Goal: Find specific page/section: Find specific page/section

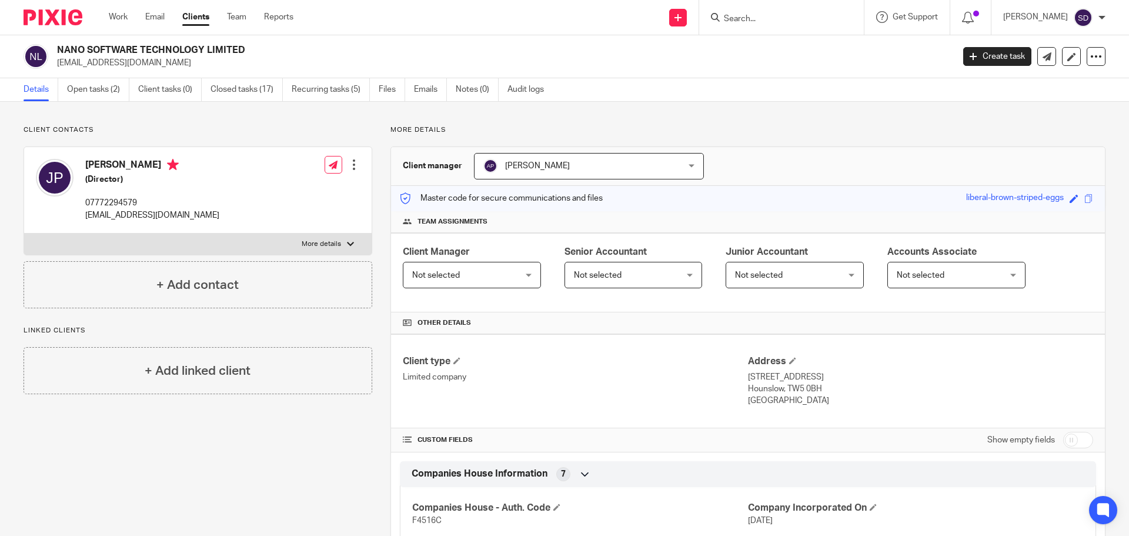
click at [747, 26] on div at bounding box center [781, 17] width 165 height 35
click at [747, 19] on input "Search" at bounding box center [776, 19] width 106 height 11
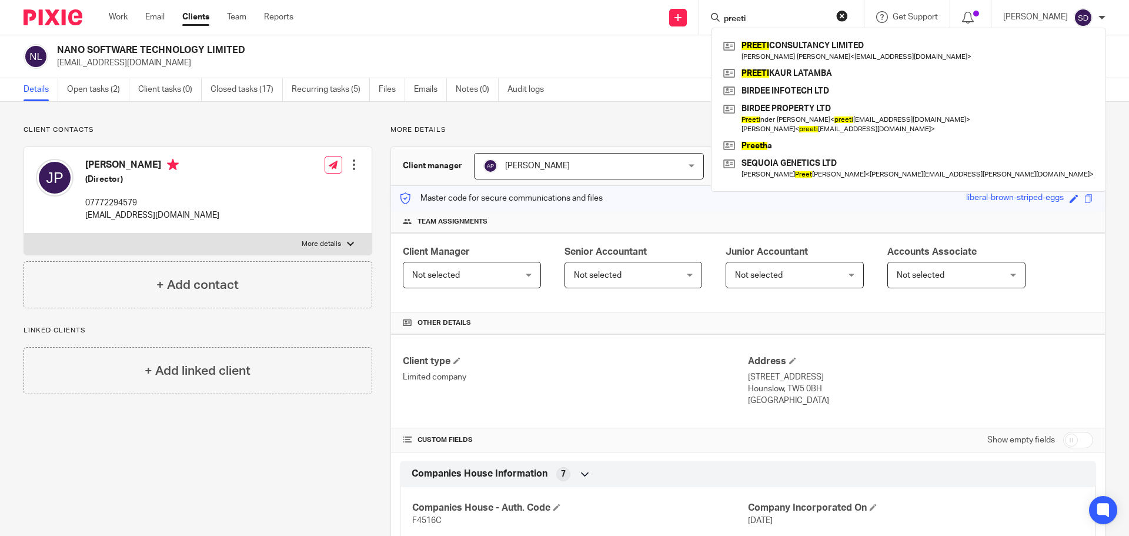
type input "preeti"
click button "submit" at bounding box center [0, 0] width 0 height 0
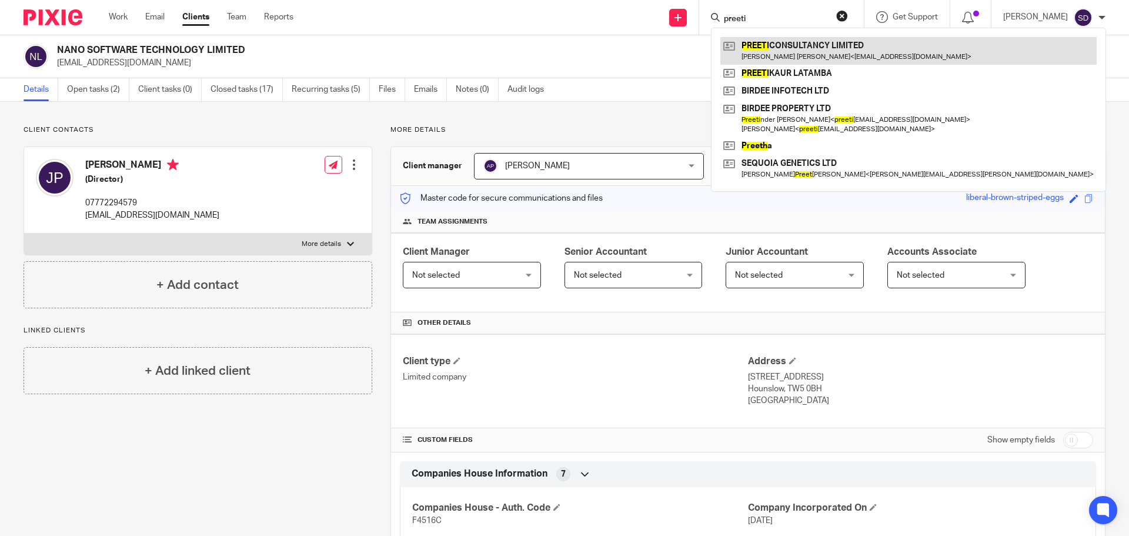
click at [832, 53] on link at bounding box center [908, 50] width 376 height 27
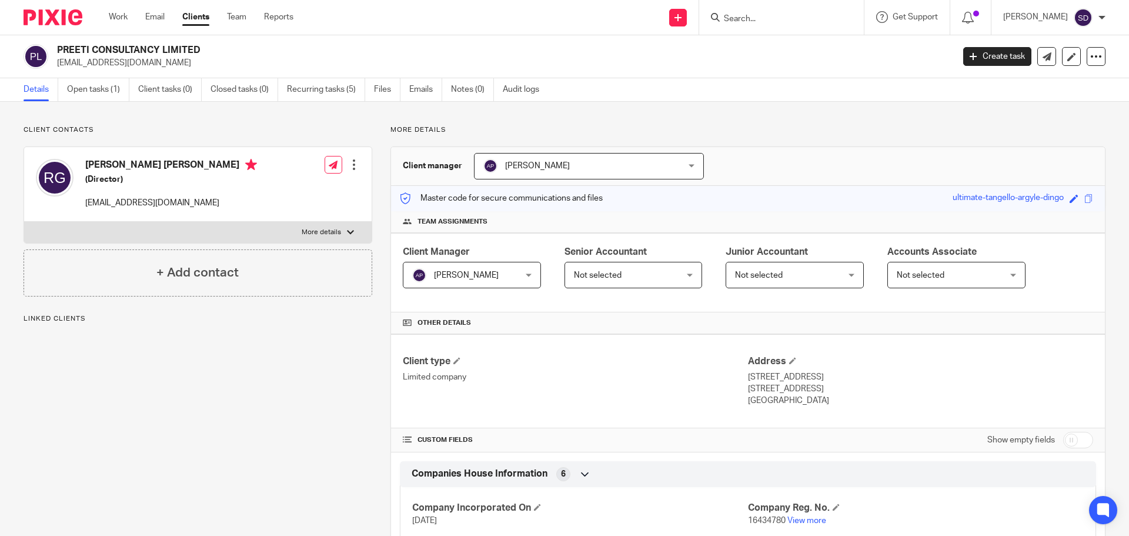
drag, startPoint x: 206, startPoint y: 46, endPoint x: 59, endPoint y: 49, distance: 147.6
click at [59, 49] on h2 "PREETI CONSULTANCY LIMITED" at bounding box center [412, 50] width 711 height 12
copy h2 "PREETI CONSULTANCY LIMITED"
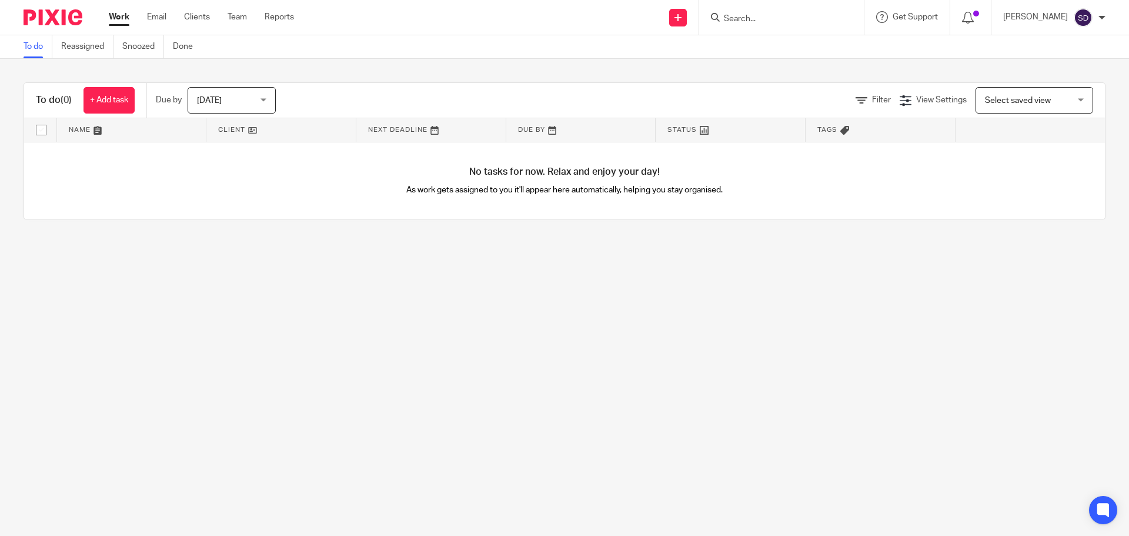
click at [756, 13] on form at bounding box center [785, 17] width 125 height 15
click at [753, 19] on input "Search" at bounding box center [776, 19] width 106 height 11
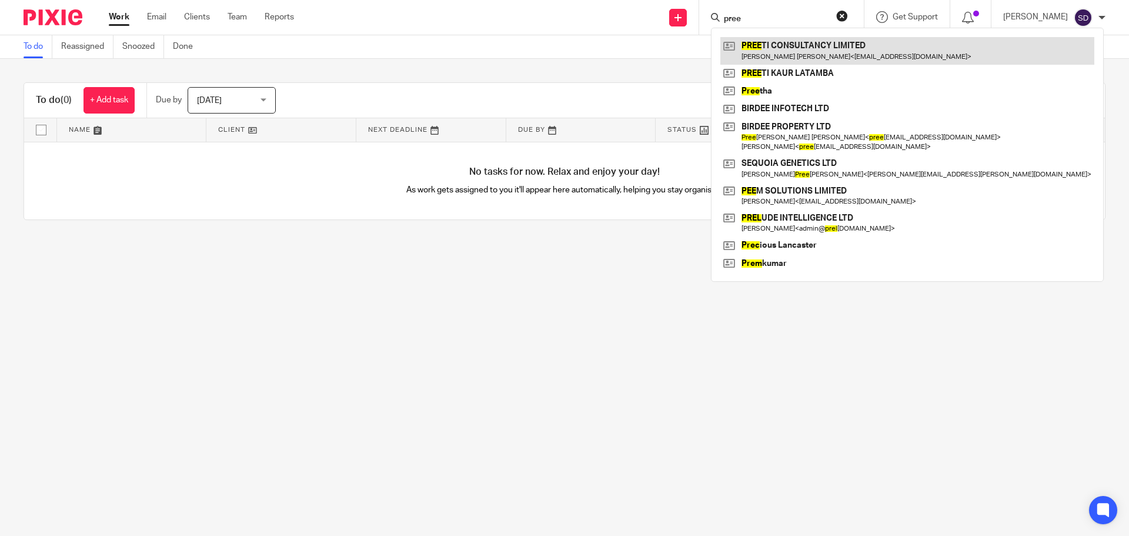
type input "pree"
click at [797, 48] on link at bounding box center [907, 50] width 374 height 27
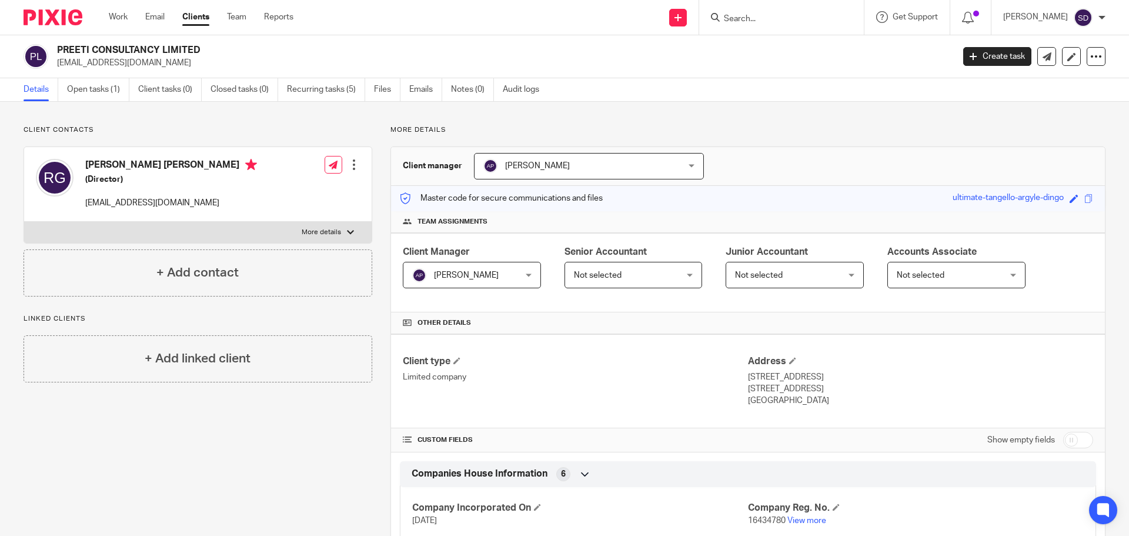
drag, startPoint x: 202, startPoint y: 50, endPoint x: 56, endPoint y: 45, distance: 145.9
click at [56, 45] on div "PREETI CONSULTANCY LIMITED rajesh_79@hotmail.com" at bounding box center [485, 56] width 922 height 25
copy h2 "PREETI CONSULTANCY LIMITED"
